Goal: Register for event/course

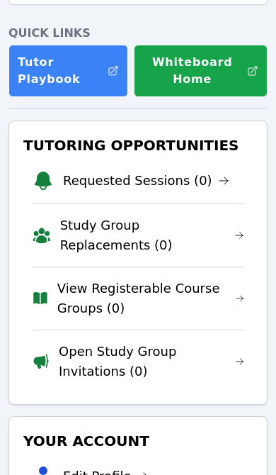
scroll to position [157, 0]
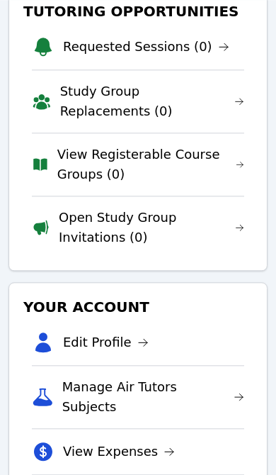
scroll to position [310, 0]
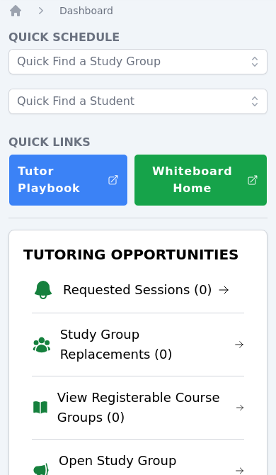
scroll to position [153, 0]
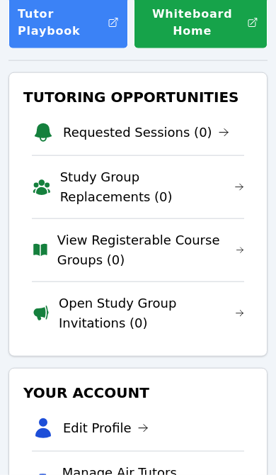
scroll to position [210, 0]
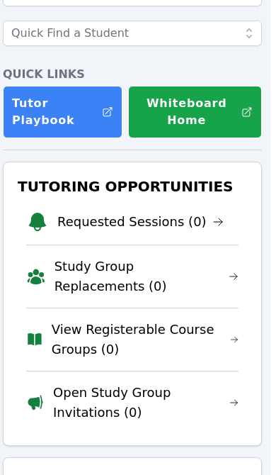
scroll to position [117, 6]
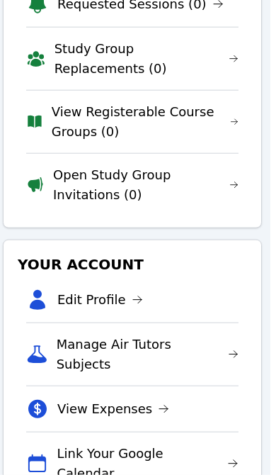
scroll to position [399, 6]
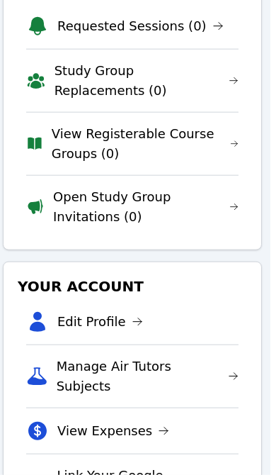
scroll to position [312, 6]
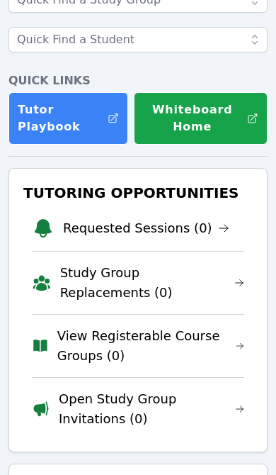
scroll to position [110, 0]
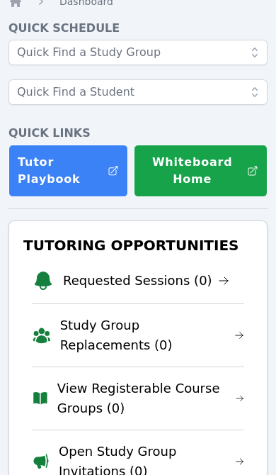
scroll to position [140, 0]
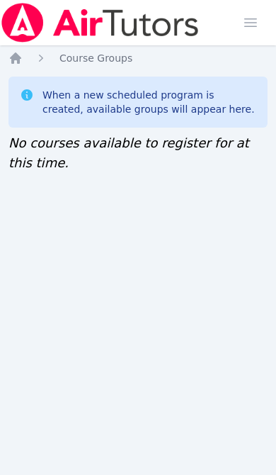
click at [19, 62] on icon "Breadcrumb" at bounding box center [15, 57] width 11 height 11
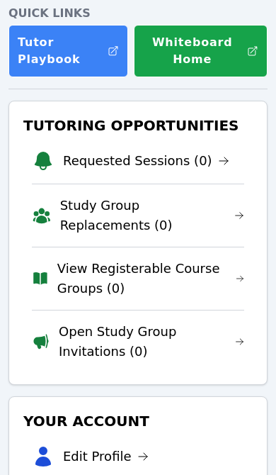
scroll to position [182, 0]
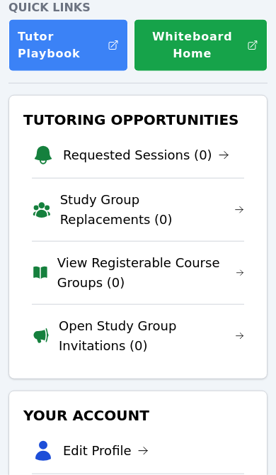
click at [168, 269] on link "View Registerable Course Groups (0)" at bounding box center [150, 273] width 187 height 40
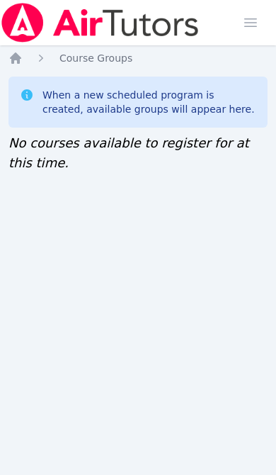
click at [21, 56] on icon "Breadcrumb" at bounding box center [16, 58] width 14 height 14
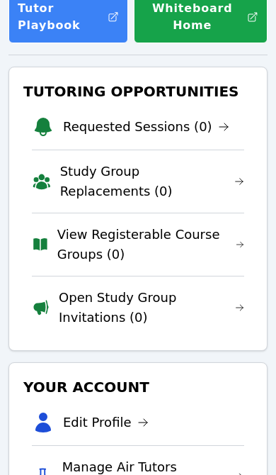
scroll to position [213, 0]
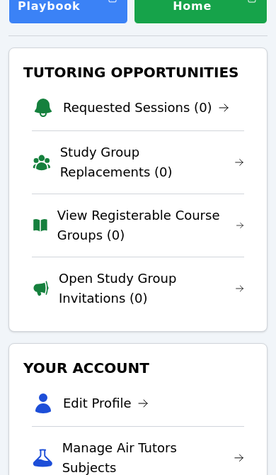
scroll to position [230, 0]
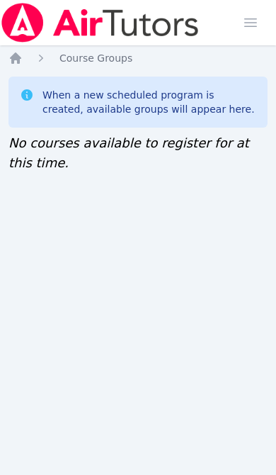
click at [20, 57] on icon "Breadcrumb" at bounding box center [15, 57] width 11 height 11
click at [23, 126] on div "When a new scheduled program is created, available groups will appear here." at bounding box center [138, 102] width 259 height 51
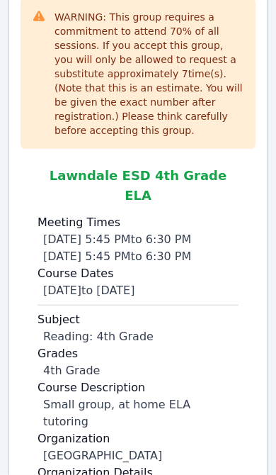
scroll to position [881, 0]
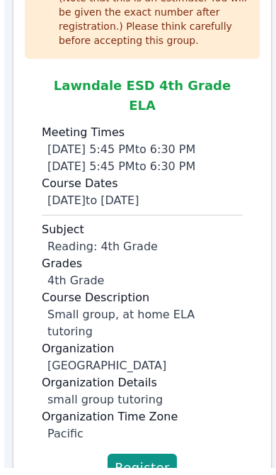
scroll to position [276, 0]
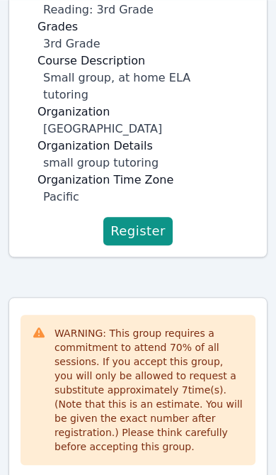
scroll to position [505, 0]
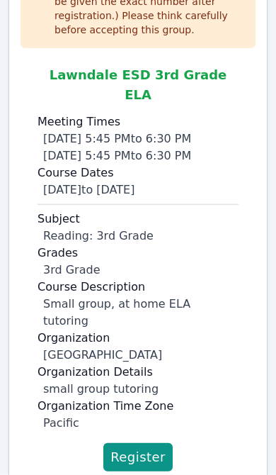
scroll to position [285, 0]
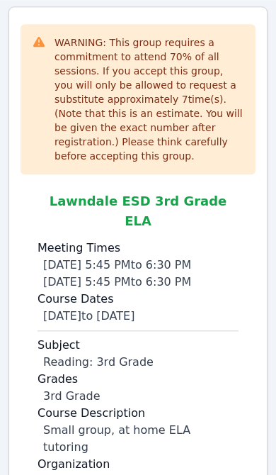
scroll to position [89, 0]
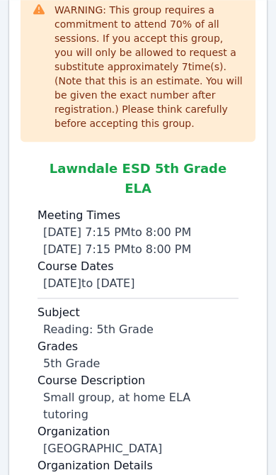
scroll to position [1487, 0]
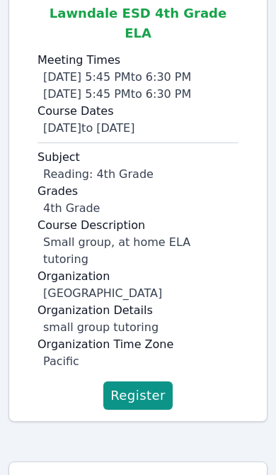
scroll to position [743, 0]
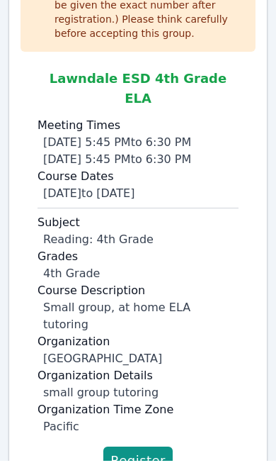
scroll to position [276, 0]
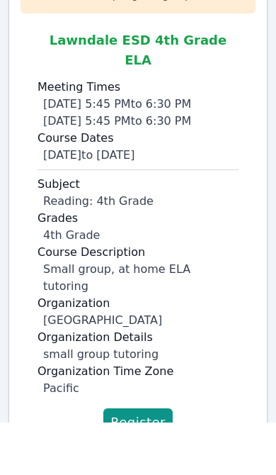
scroll to position [276, 0]
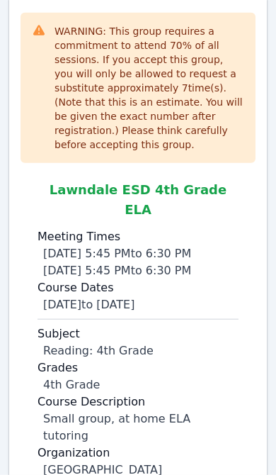
scroll to position [76, 0]
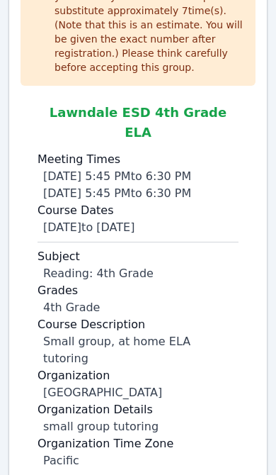
scroll to position [254, 0]
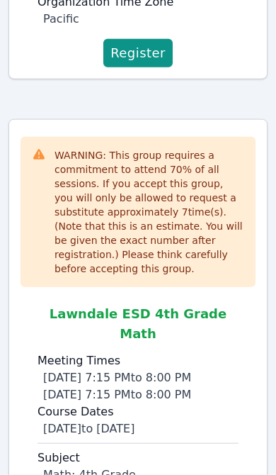
scroll to position [805, 0]
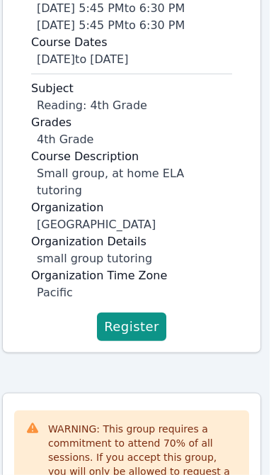
scroll to position [364, 6]
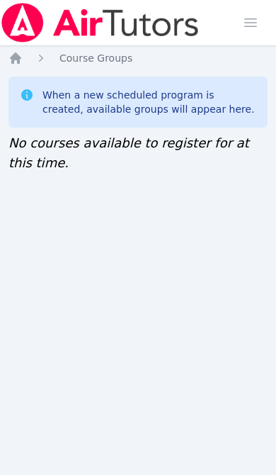
click at [18, 56] on icon "Breadcrumb" at bounding box center [15, 57] width 11 height 11
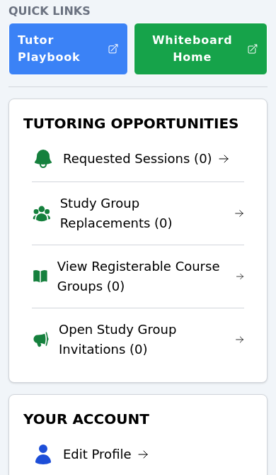
scroll to position [180, 0]
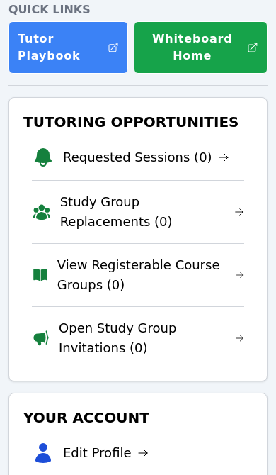
click at [126, 262] on link "View Registerable Course Groups (0)" at bounding box center [150, 275] width 187 height 40
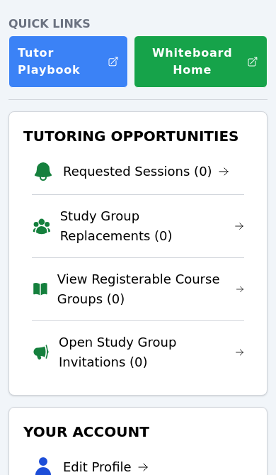
scroll to position [166, 0]
click at [94, 291] on link "View Registerable Course Groups (0)" at bounding box center [150, 289] width 187 height 40
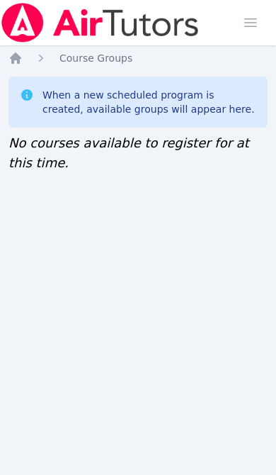
click at [17, 54] on icon "Breadcrumb" at bounding box center [15, 57] width 11 height 11
click at [20, 57] on icon "Breadcrumb" at bounding box center [15, 57] width 11 height 11
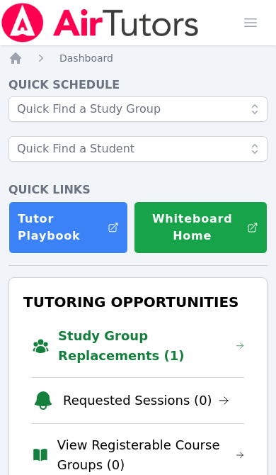
click at [164, 340] on link "Study Group Replacements (1)" at bounding box center [151, 346] width 186 height 40
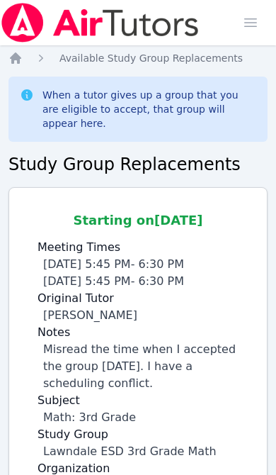
click at [28, 53] on ol "Home Available Study Group Replacements" at bounding box center [126, 58] width 235 height 14
click at [15, 61] on icon "Breadcrumb" at bounding box center [16, 58] width 14 height 14
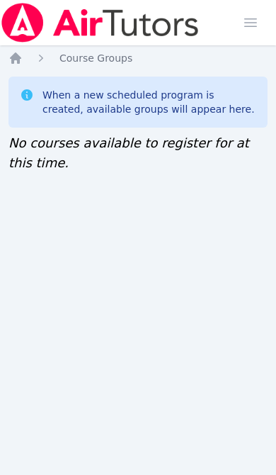
click at [22, 55] on icon "Breadcrumb" at bounding box center [16, 58] width 14 height 14
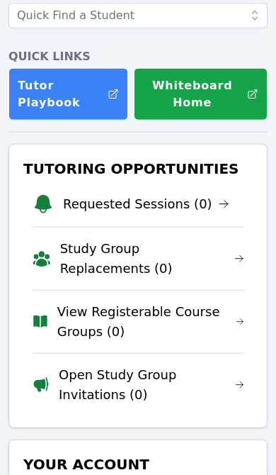
scroll to position [134, 0]
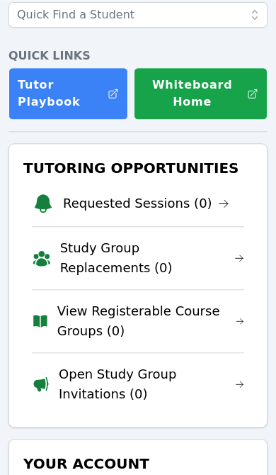
click at [149, 317] on link "View Registerable Course Groups (0)" at bounding box center [150, 321] width 187 height 40
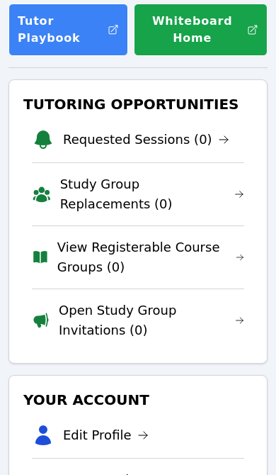
scroll to position [197, 0]
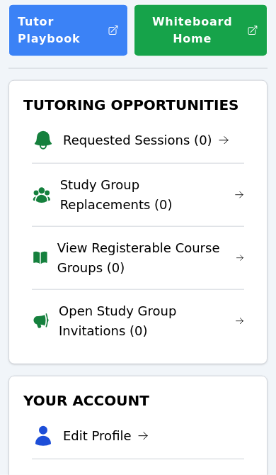
click at [173, 252] on link "View Registerable Course Groups (0)" at bounding box center [150, 258] width 187 height 40
